Goal: Information Seeking & Learning: Check status

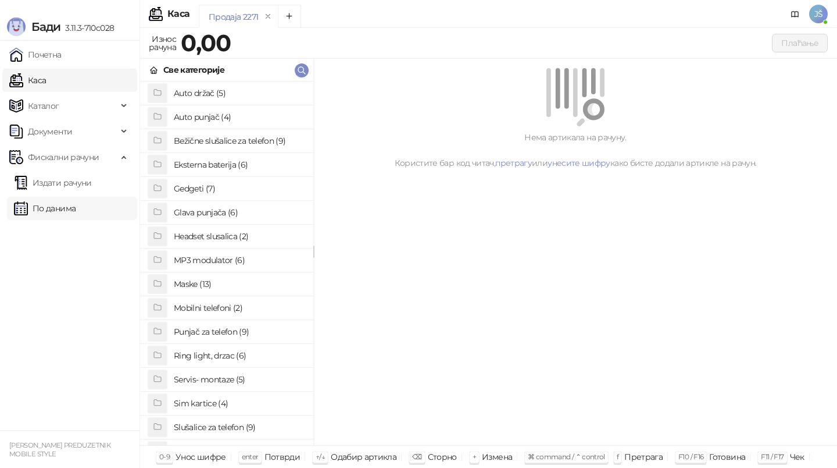
click at [62, 207] on link "По данима" at bounding box center [45, 208] width 62 height 23
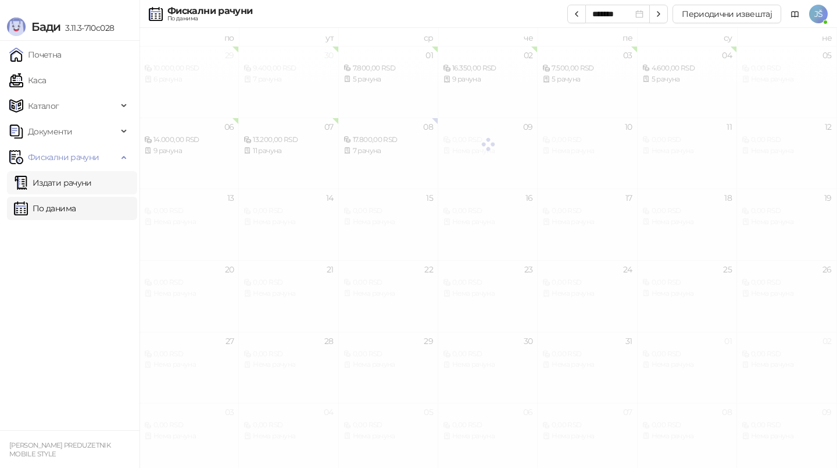
click at [75, 186] on link "Издати рачуни" at bounding box center [53, 182] width 78 height 23
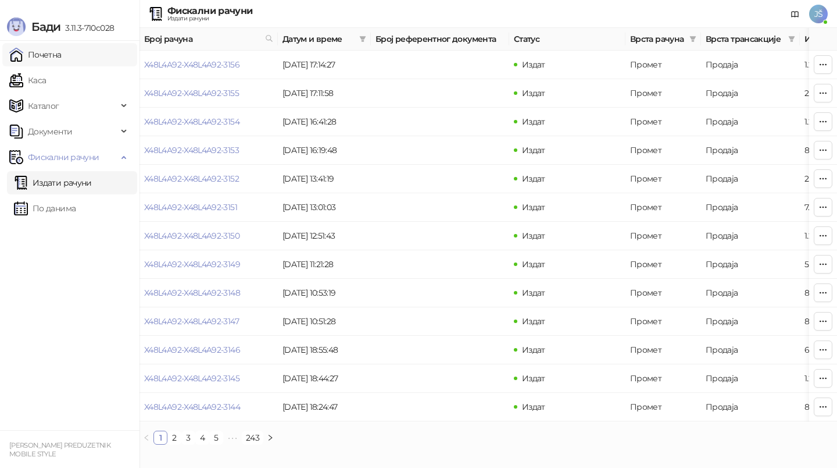
click at [62, 55] on link "Почетна" at bounding box center [35, 54] width 52 height 23
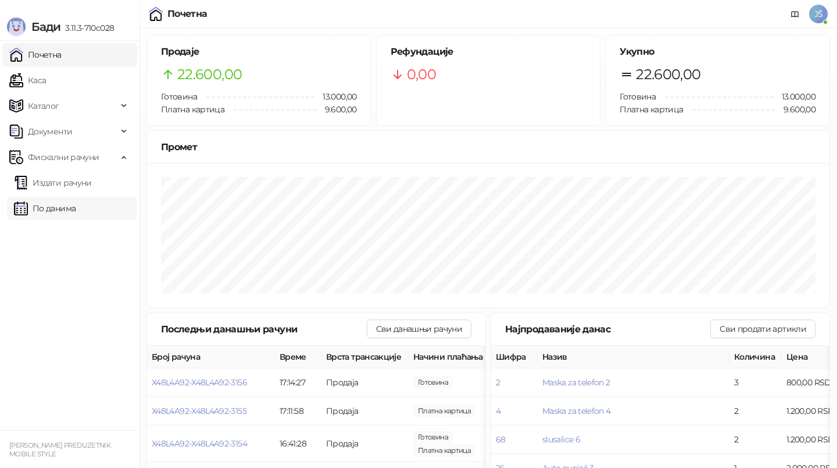
click at [76, 211] on link "По данима" at bounding box center [45, 208] width 62 height 23
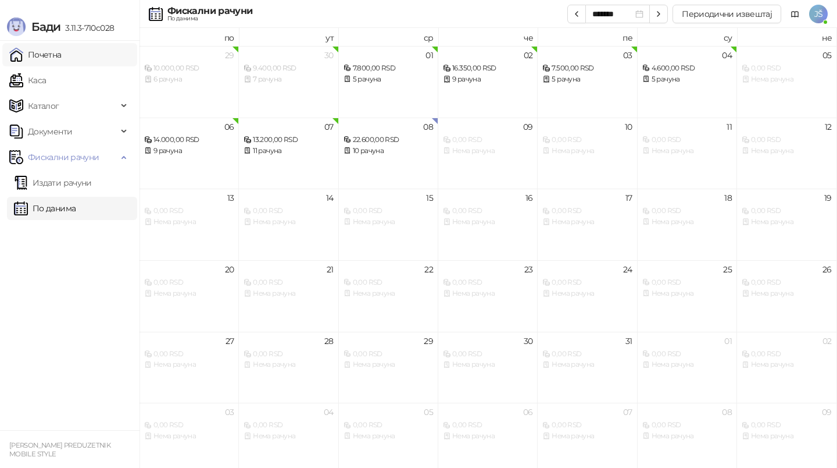
click at [44, 45] on link "Почетна" at bounding box center [35, 54] width 52 height 23
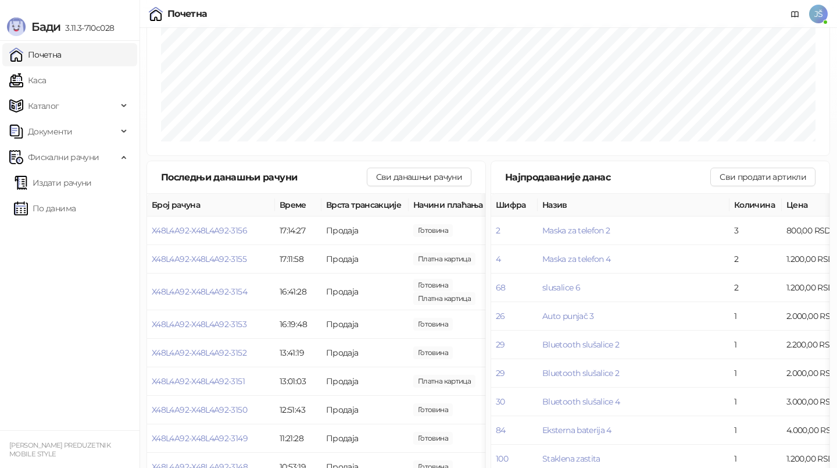
scroll to position [153, 0]
click at [46, 88] on link "Каса" at bounding box center [27, 80] width 37 height 23
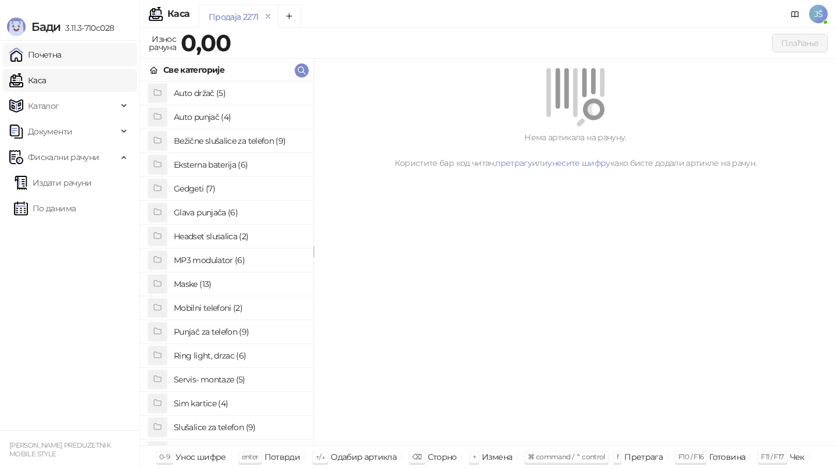
click at [62, 58] on link "Почетна" at bounding box center [35, 54] width 52 height 23
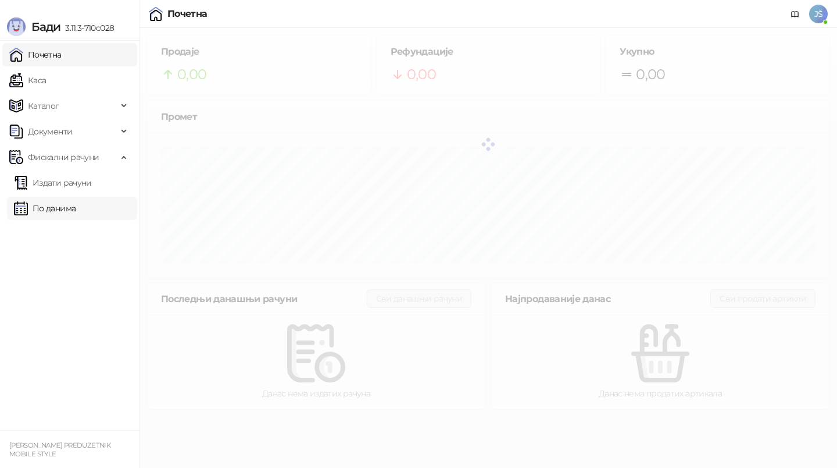
click at [56, 215] on link "По данима" at bounding box center [45, 208] width 62 height 23
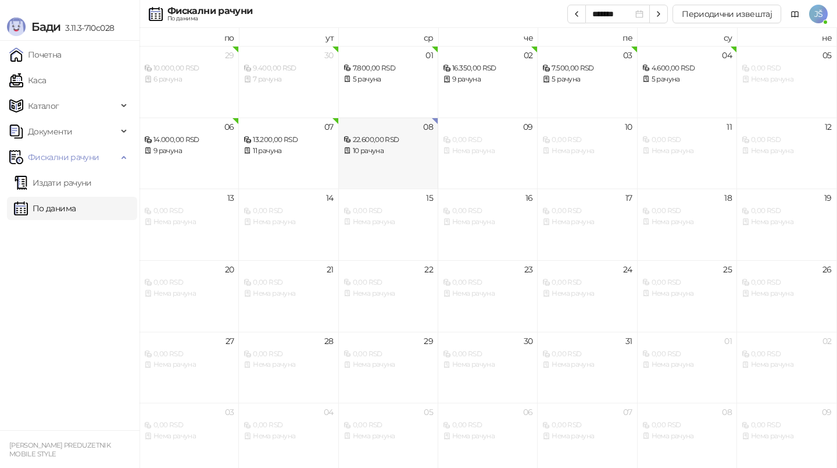
click at [379, 158] on div "08 22.600,00 RSD 10 рачуна" at bounding box center [388, 153] width 99 height 72
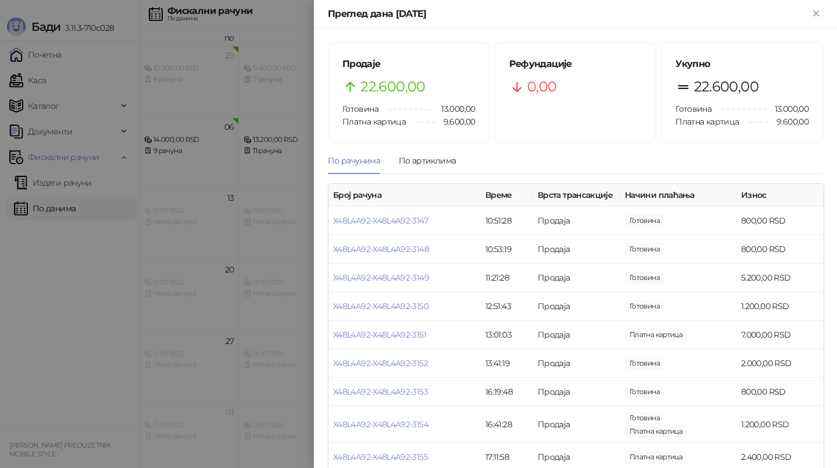
click at [78, 321] on div at bounding box center [418, 234] width 837 height 468
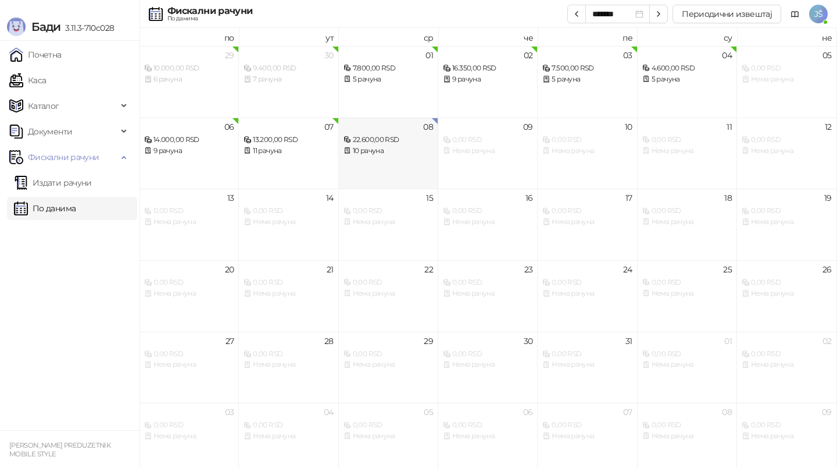
click at [386, 134] on div "22.600,00 RSD" at bounding box center [389, 139] width 90 height 11
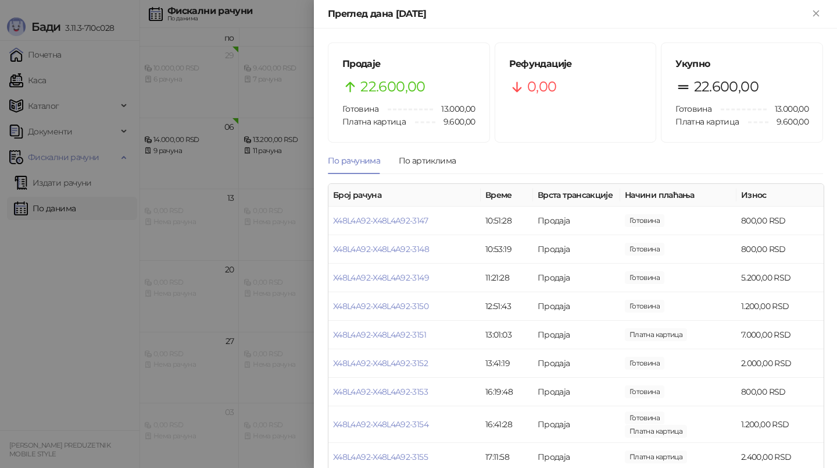
click at [58, 334] on div at bounding box center [418, 234] width 837 height 468
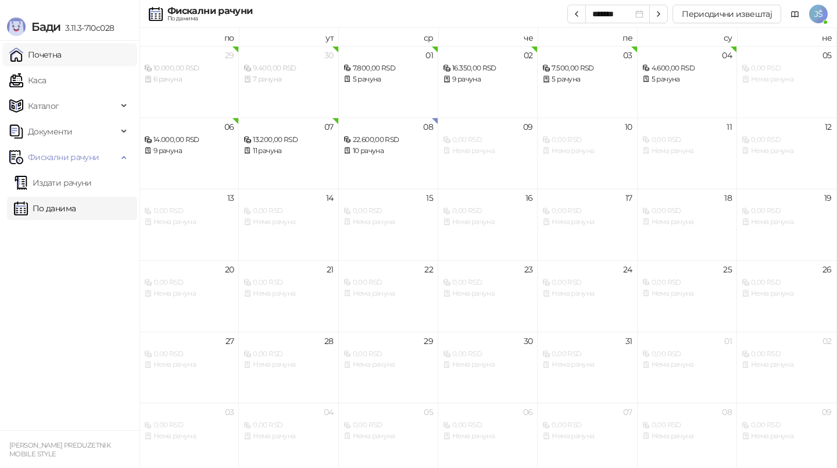
click at [62, 50] on link "Почетна" at bounding box center [35, 54] width 52 height 23
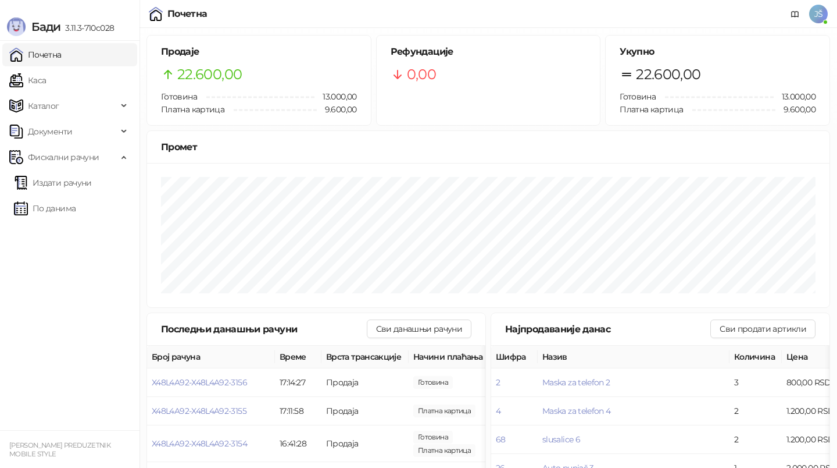
click at [24, 7] on div "Бади 3.11.3-710c028" at bounding box center [70, 20] width 140 height 41
click at [46, 82] on link "Каса" at bounding box center [27, 80] width 37 height 23
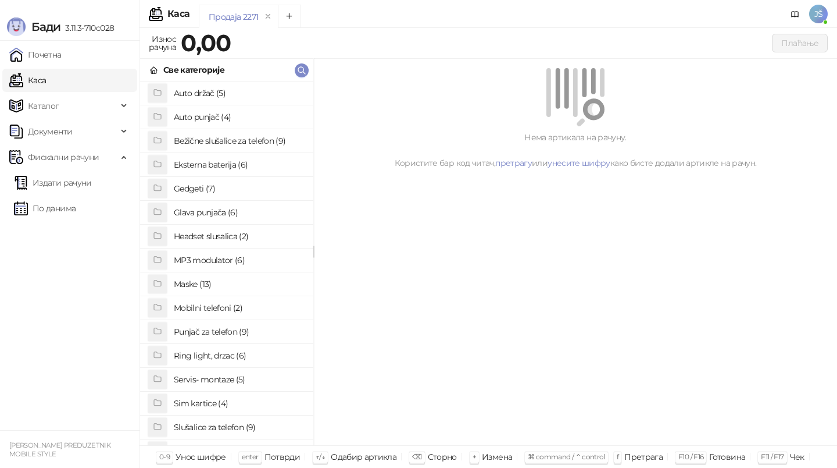
click at [251, 260] on h4 "MP3 modulator (6)" at bounding box center [239, 260] width 130 height 19
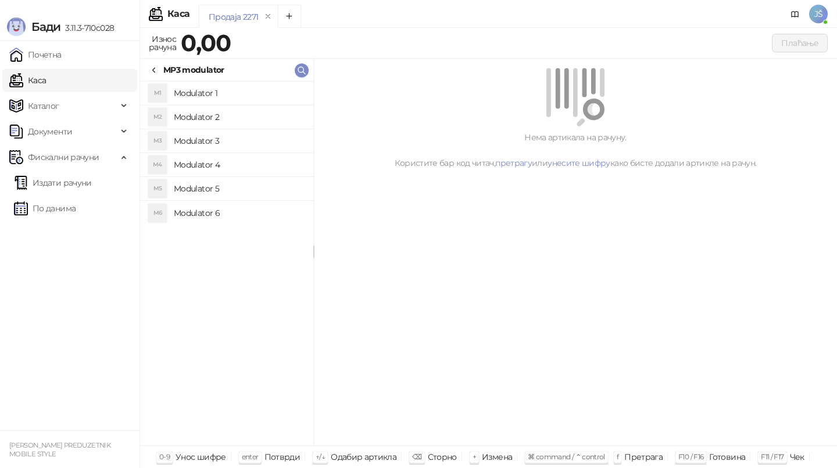
click at [154, 68] on icon at bounding box center [153, 70] width 9 height 9
